Goal: Task Accomplishment & Management: Manage account settings

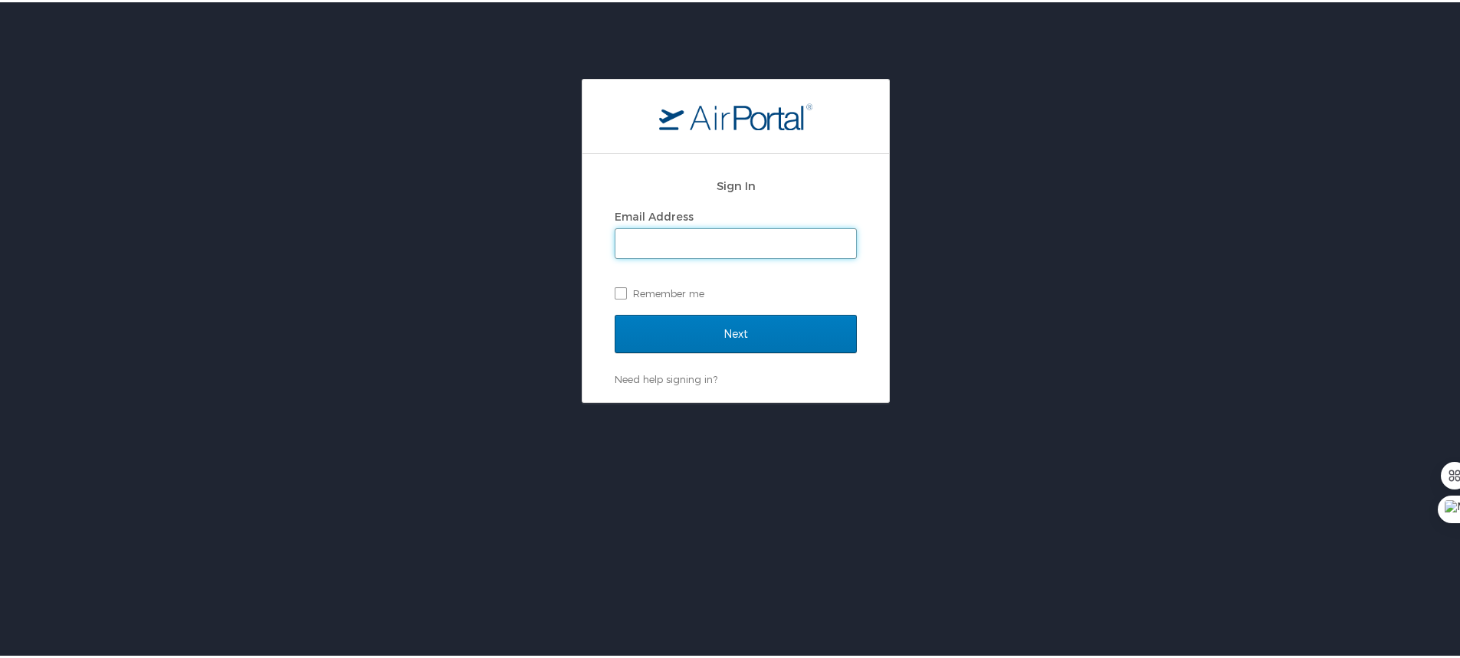
click at [645, 240] on input "Email Address" at bounding box center [735, 241] width 241 height 29
type input "wspend@aol.com"
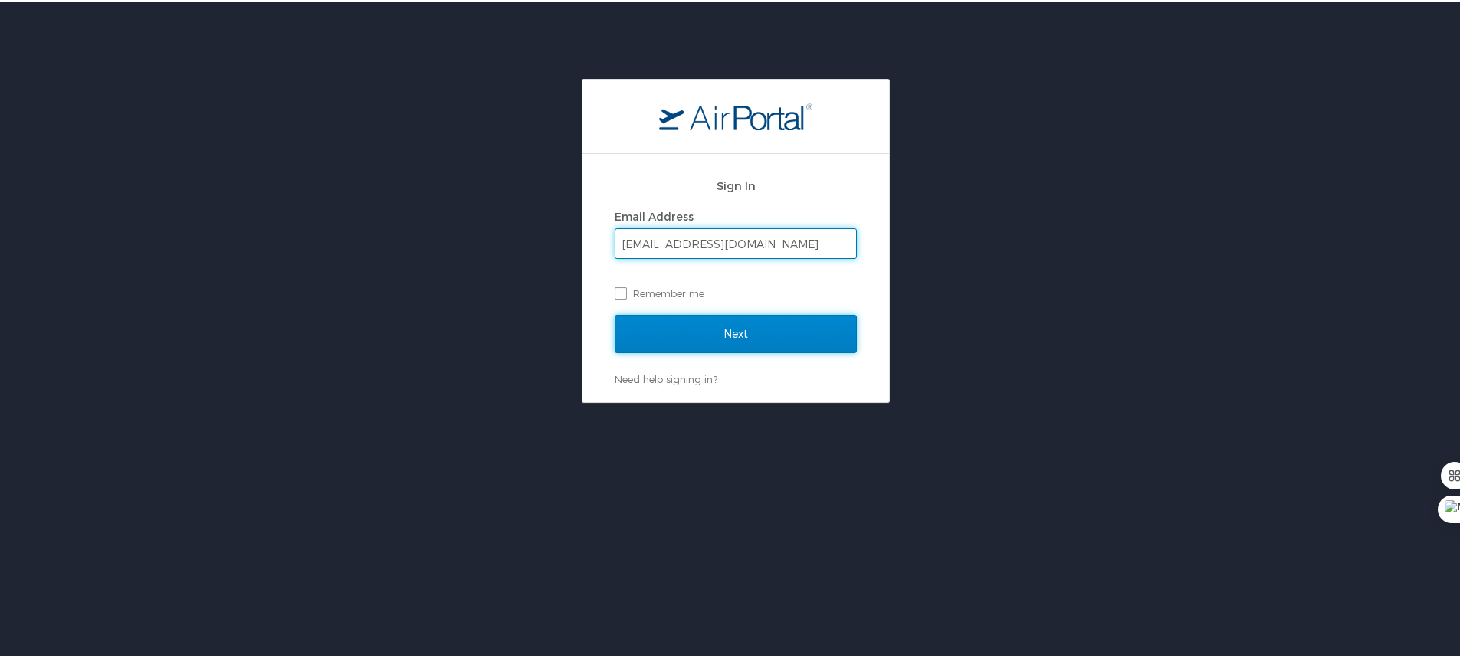
click at [733, 326] on input "Next" at bounding box center [736, 332] width 242 height 38
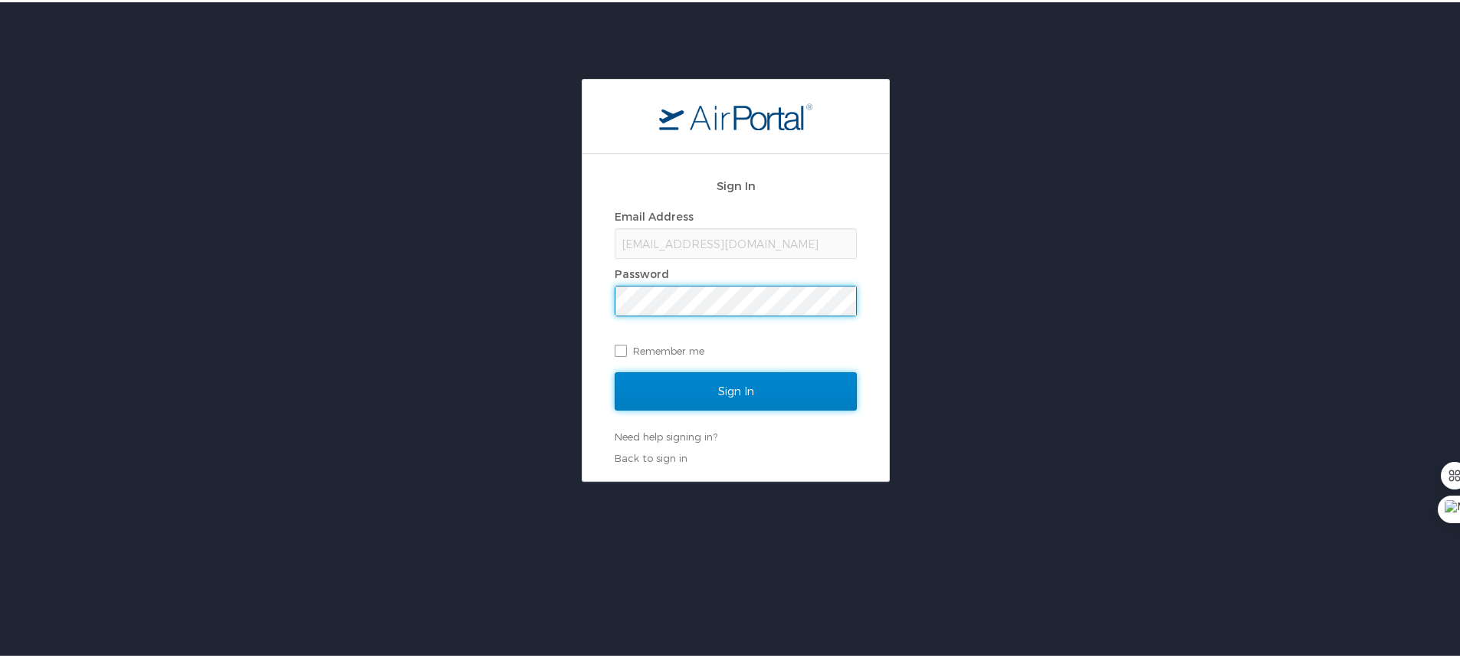
click at [721, 391] on input "Sign In" at bounding box center [736, 389] width 242 height 38
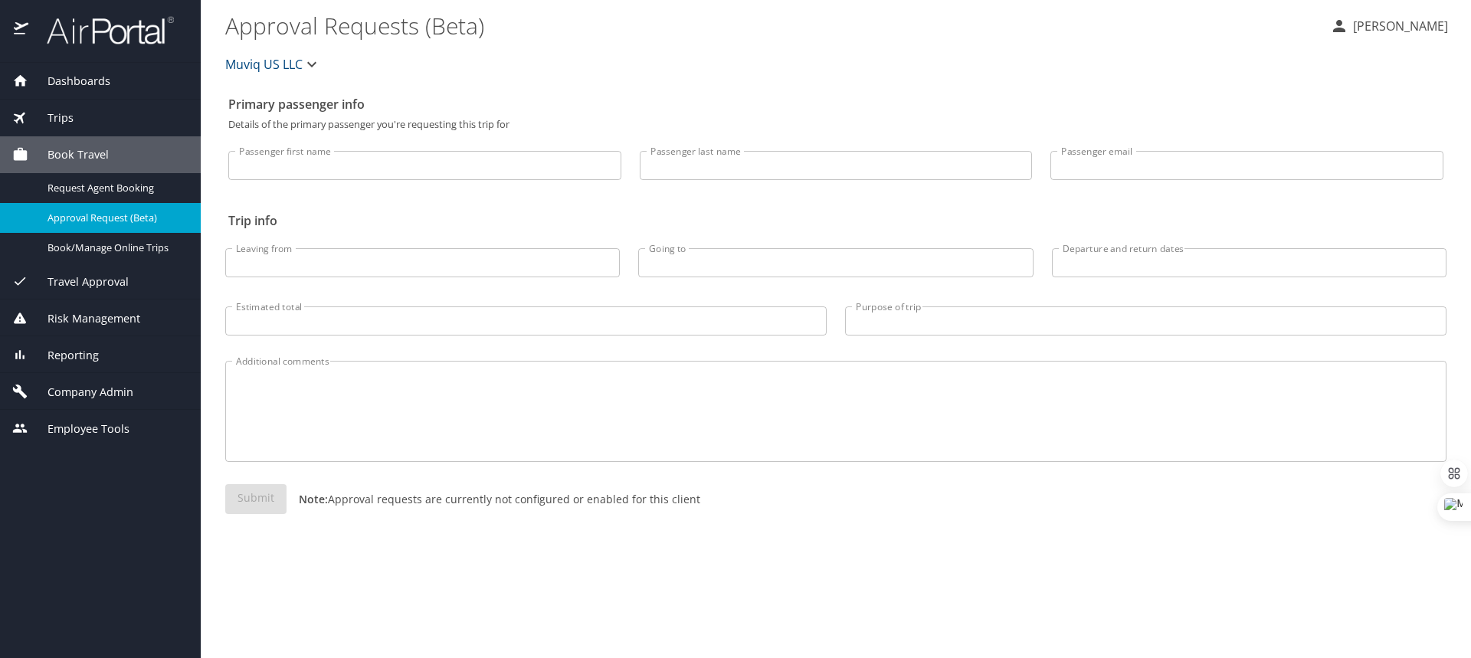
click at [103, 387] on span "Company Admin" at bounding box center [80, 392] width 105 height 17
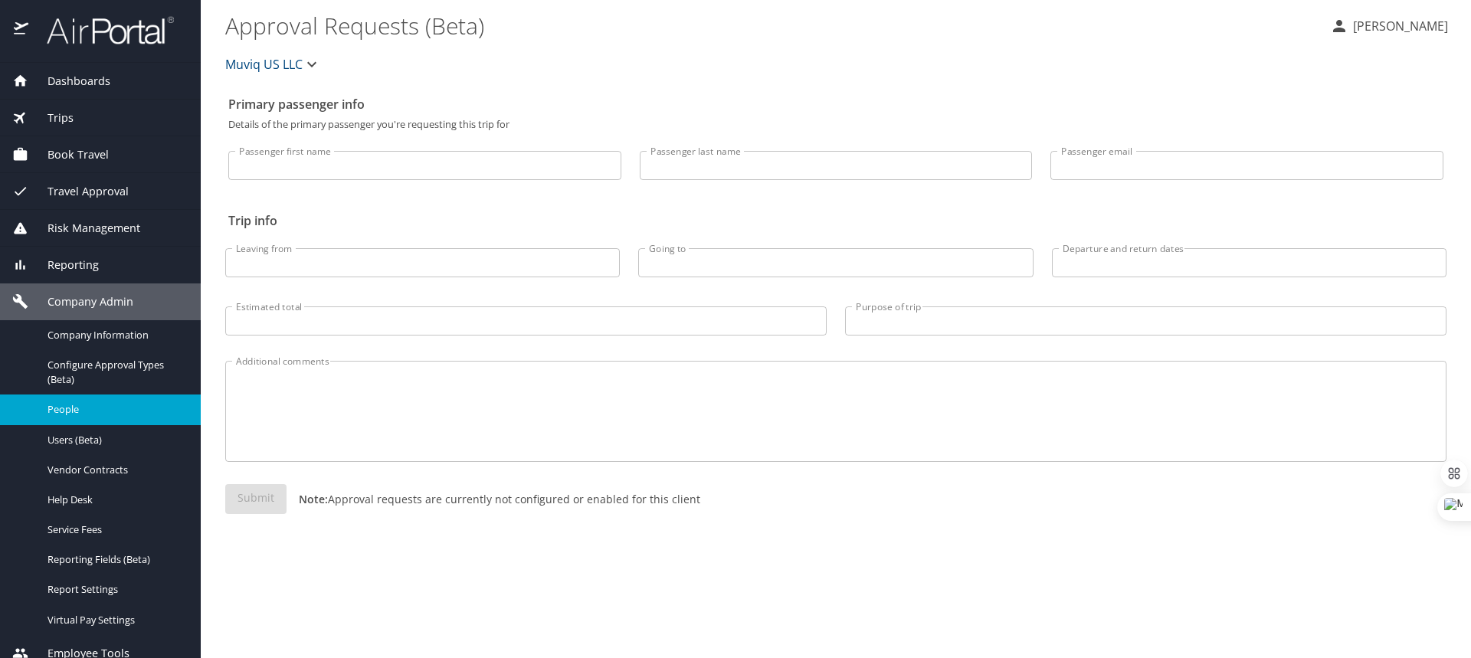
click at [88, 405] on span "People" at bounding box center [115, 409] width 135 height 15
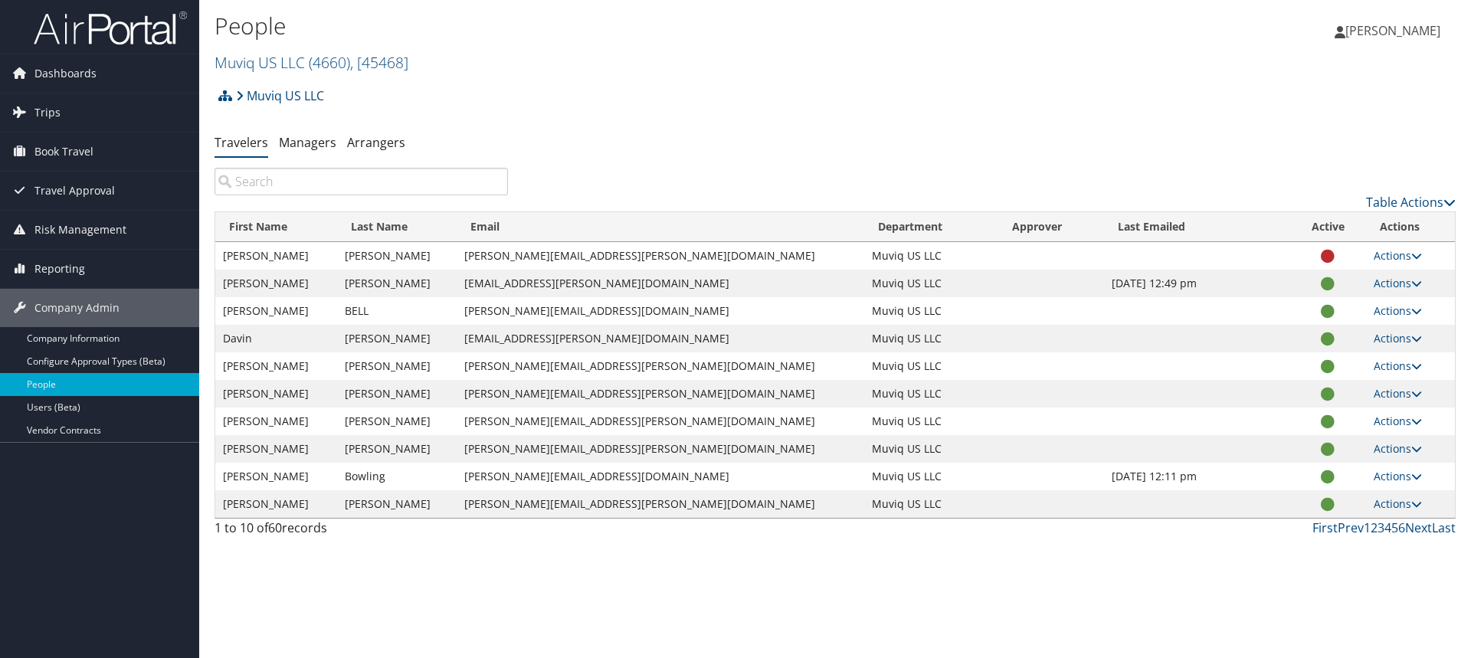
click at [355, 188] on input "search" at bounding box center [361, 182] width 293 height 28
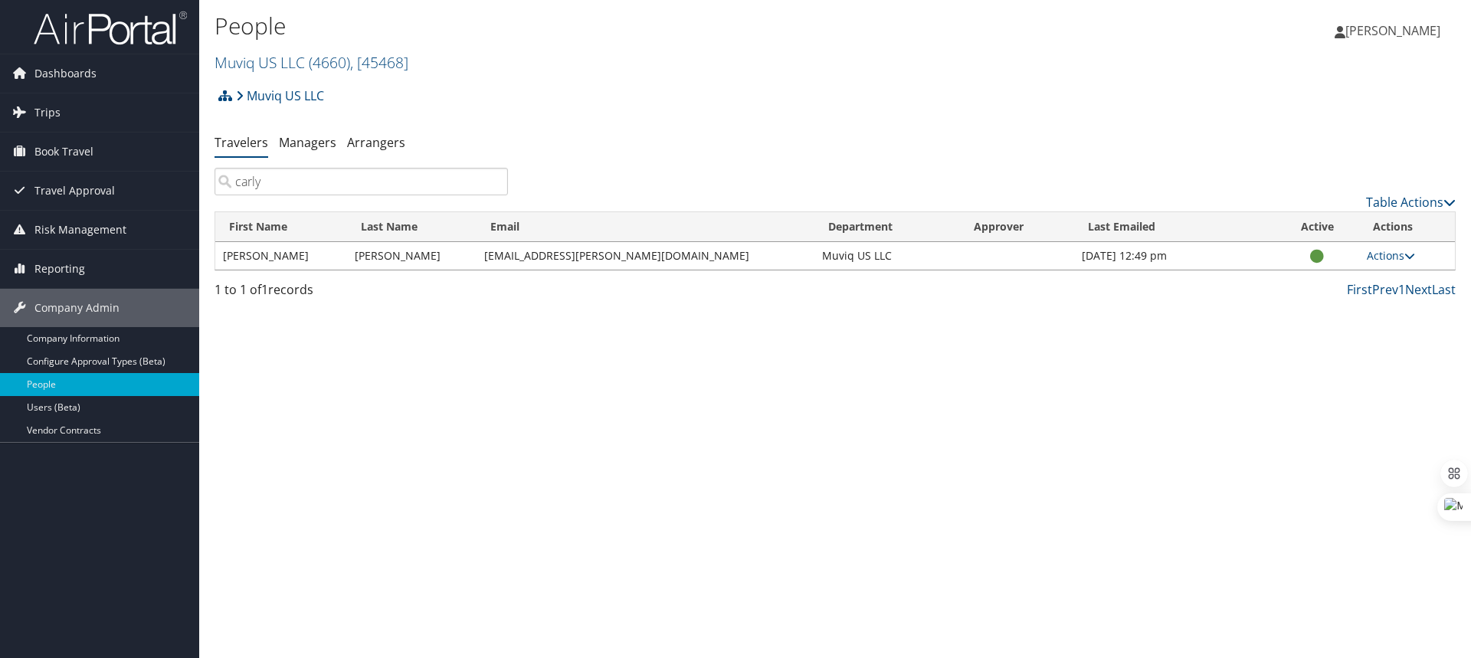
type input "carly"
click at [657, 423] on div "People Muviq US LLC ( 4660 ) , [ 45468 ] Muviq US LLC, [45468] [PERSON_NAME] [P…" at bounding box center [835, 329] width 1272 height 658
click at [1389, 254] on link "Actions" at bounding box center [1391, 255] width 48 height 15
click at [1325, 271] on link "User Settings" at bounding box center [1340, 278] width 141 height 26
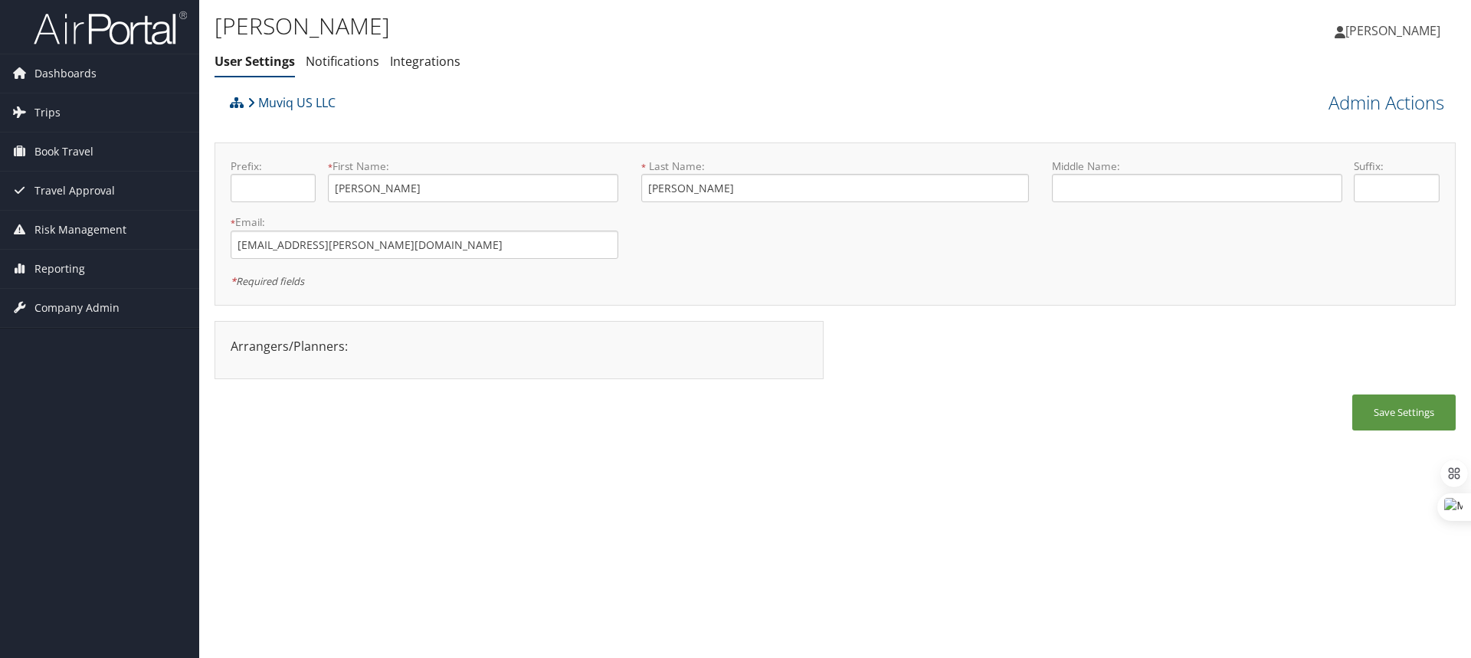
click at [697, 451] on div "CARLY ANDRE User Settings Notifications Integrations User Settings Notification…" at bounding box center [835, 329] width 1272 height 658
click at [348, 66] on link "Notifications" at bounding box center [343, 61] width 74 height 17
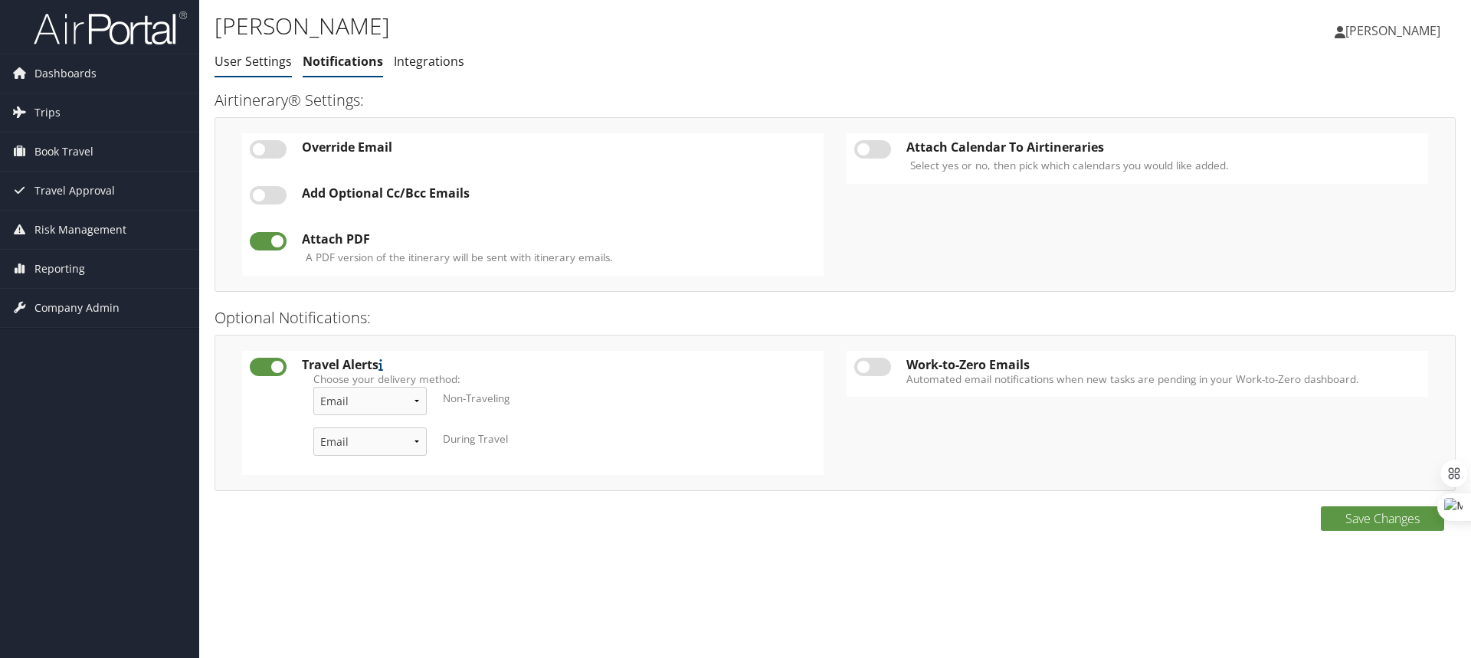
click at [260, 57] on link "User Settings" at bounding box center [253, 61] width 77 height 17
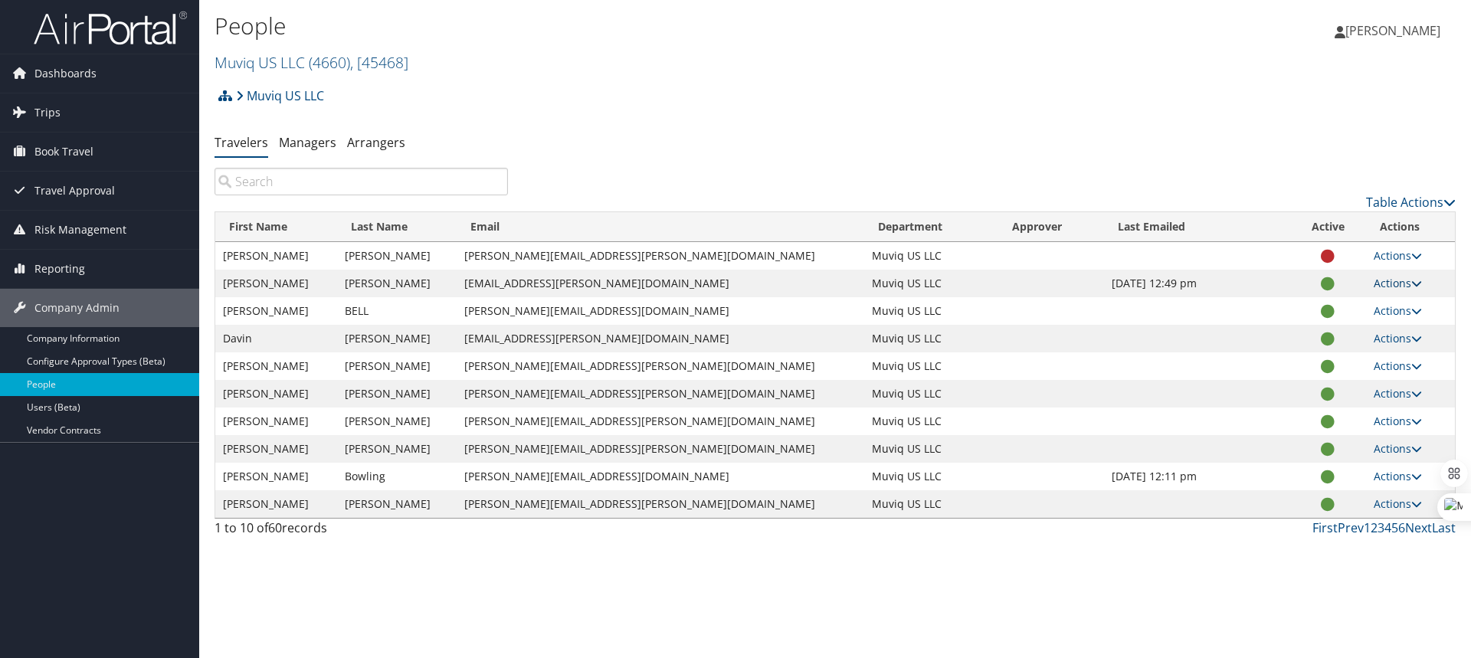
click at [1385, 287] on link "Actions" at bounding box center [1398, 283] width 48 height 15
click at [1355, 388] on link "Reset User's Password" at bounding box center [1340, 384] width 141 height 26
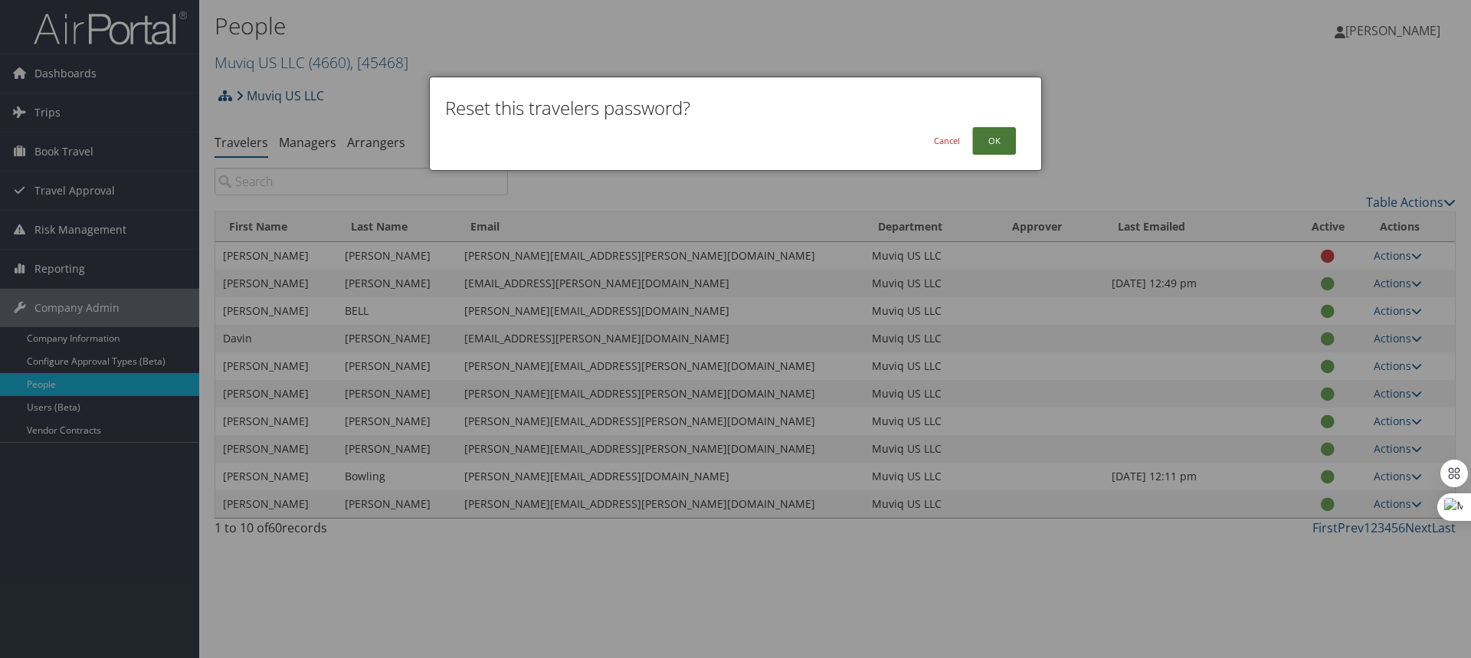
click at [984, 143] on button "OK" at bounding box center [994, 141] width 44 height 28
